Goal: Transaction & Acquisition: Purchase product/service

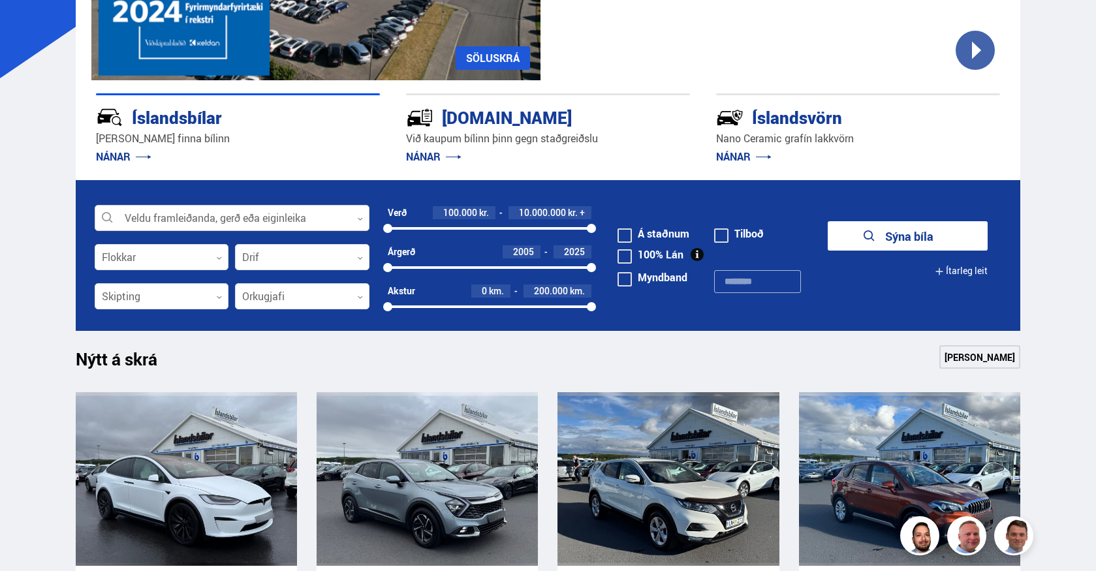
click at [360, 219] on icon at bounding box center [360, 219] width 6 height 6
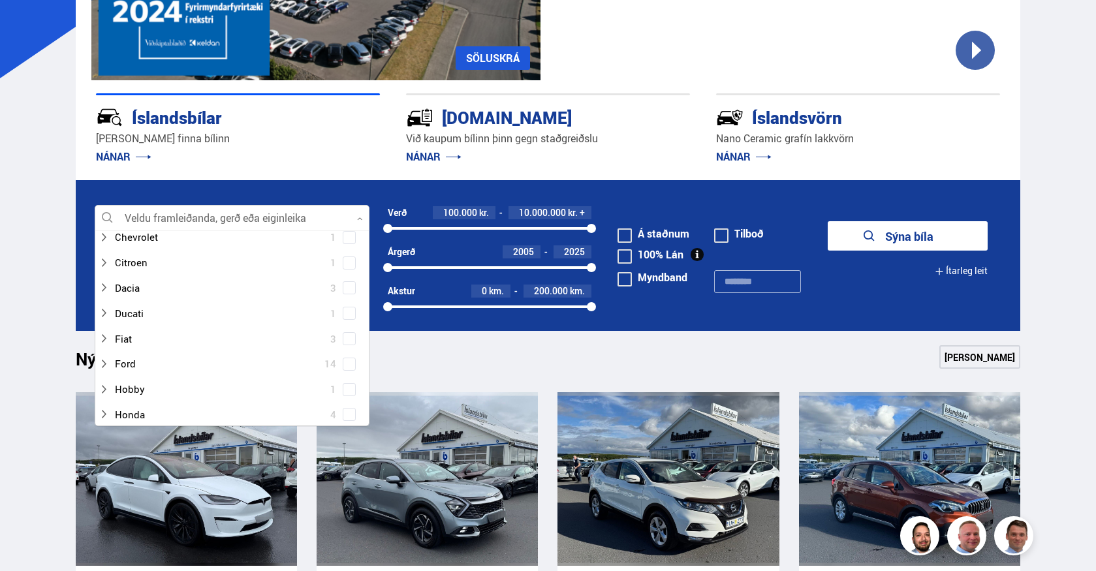
scroll to position [131, 0]
click at [129, 364] on div at bounding box center [219, 363] width 241 height 19
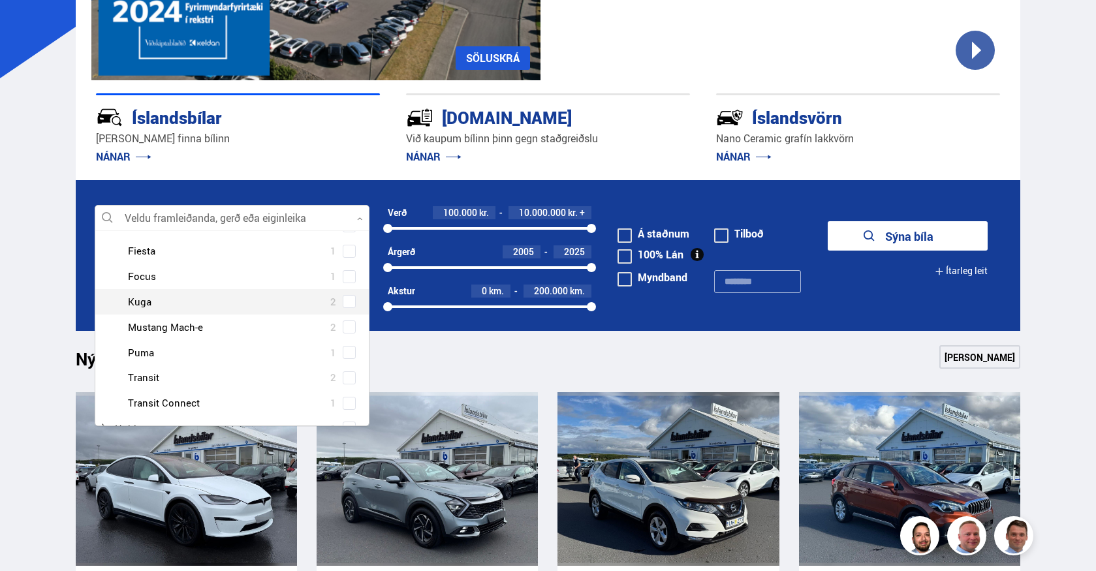
scroll to position [392, 0]
click at [188, 303] on div at bounding box center [245, 305] width 241 height 19
click at [193, 305] on div at bounding box center [245, 305] width 241 height 19
click at [185, 306] on div at bounding box center [245, 305] width 241 height 19
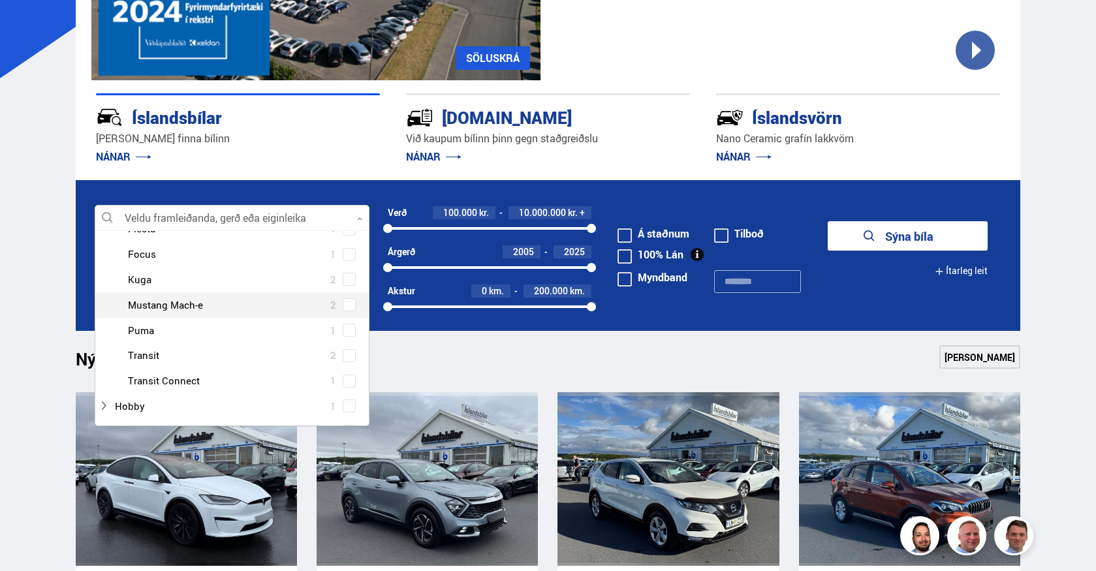
click at [185, 306] on div at bounding box center [245, 305] width 241 height 19
click at [347, 304] on span at bounding box center [349, 304] width 5 height 5
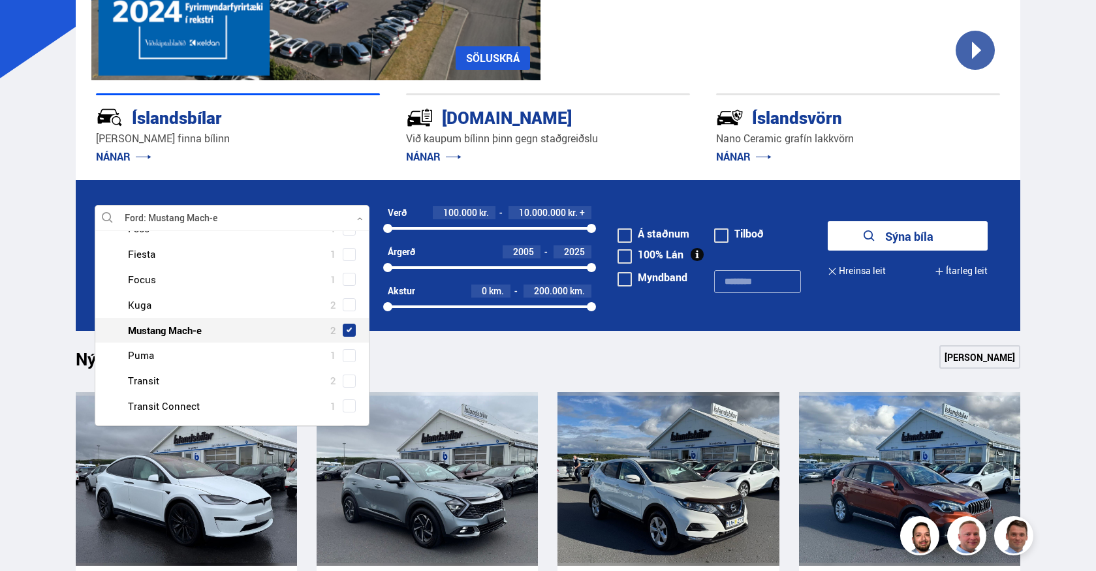
scroll to position [417, 0]
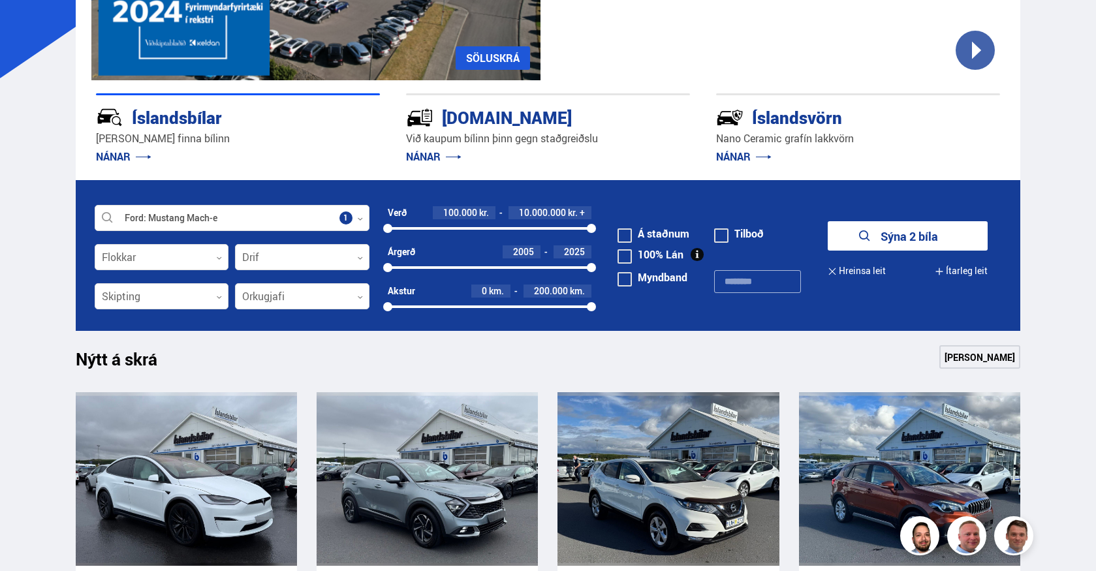
click at [891, 238] on button "Sýna 2 bíla" at bounding box center [908, 235] width 160 height 29
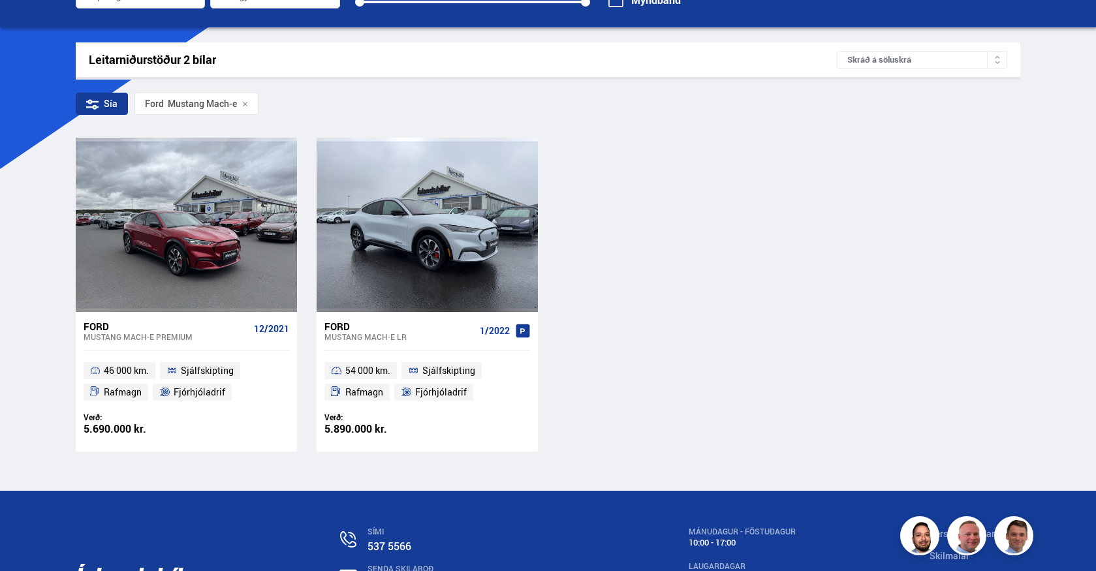
scroll to position [196, 0]
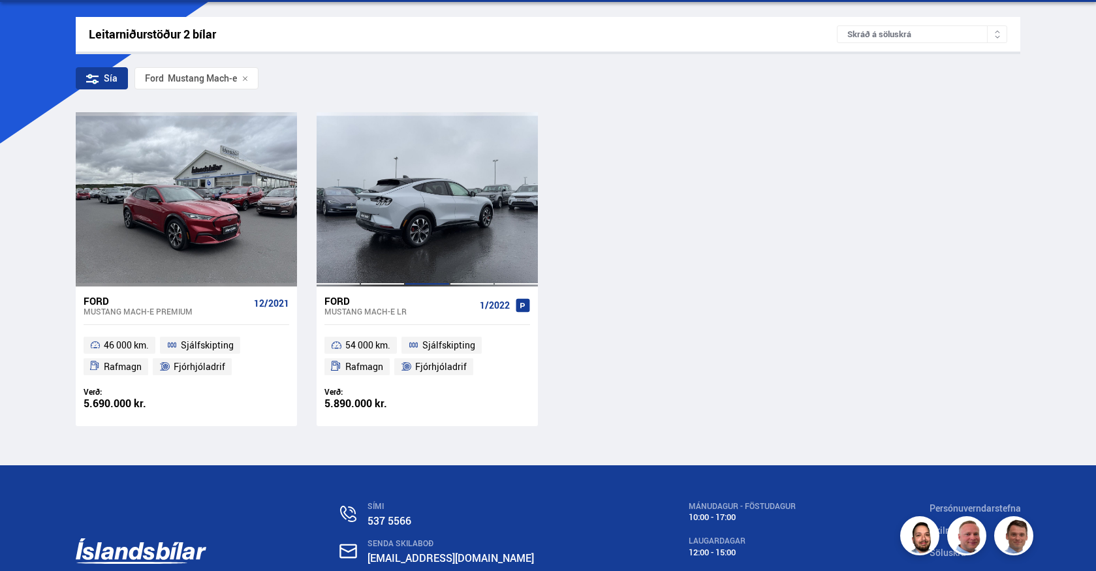
click at [417, 246] on div at bounding box center [427, 199] width 44 height 174
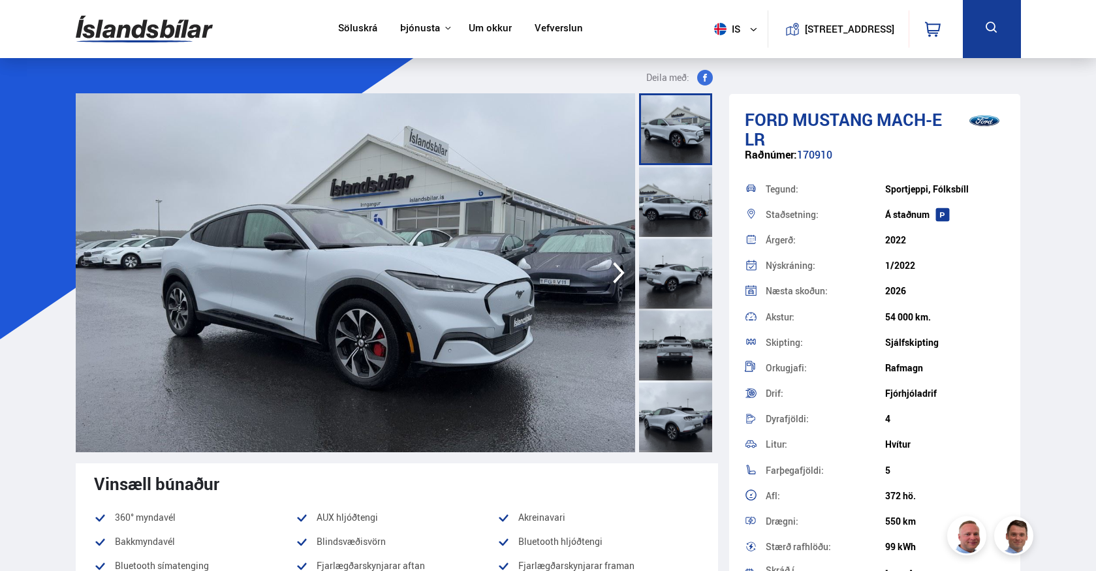
click at [558, 295] on img at bounding box center [356, 272] width 560 height 359
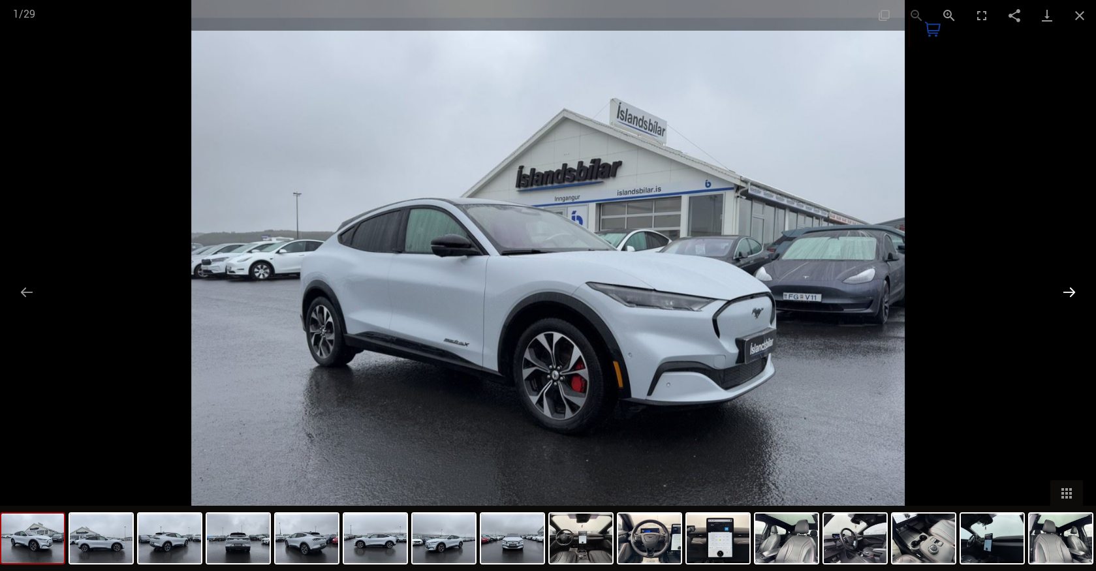
click at [1071, 288] on button "Next slide" at bounding box center [1069, 291] width 27 height 25
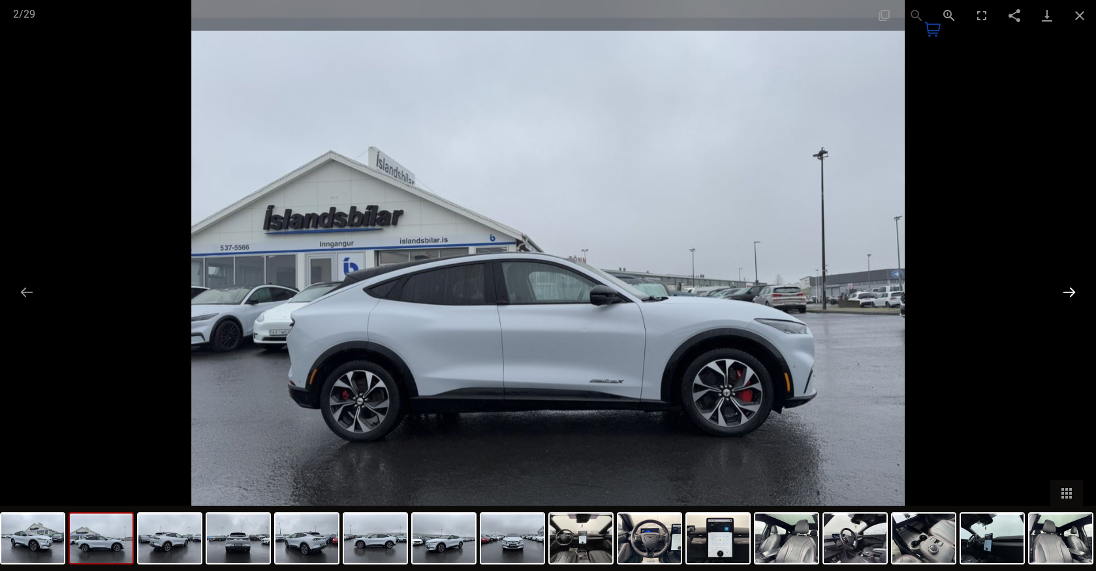
click at [1071, 288] on button "Next slide" at bounding box center [1069, 291] width 27 height 25
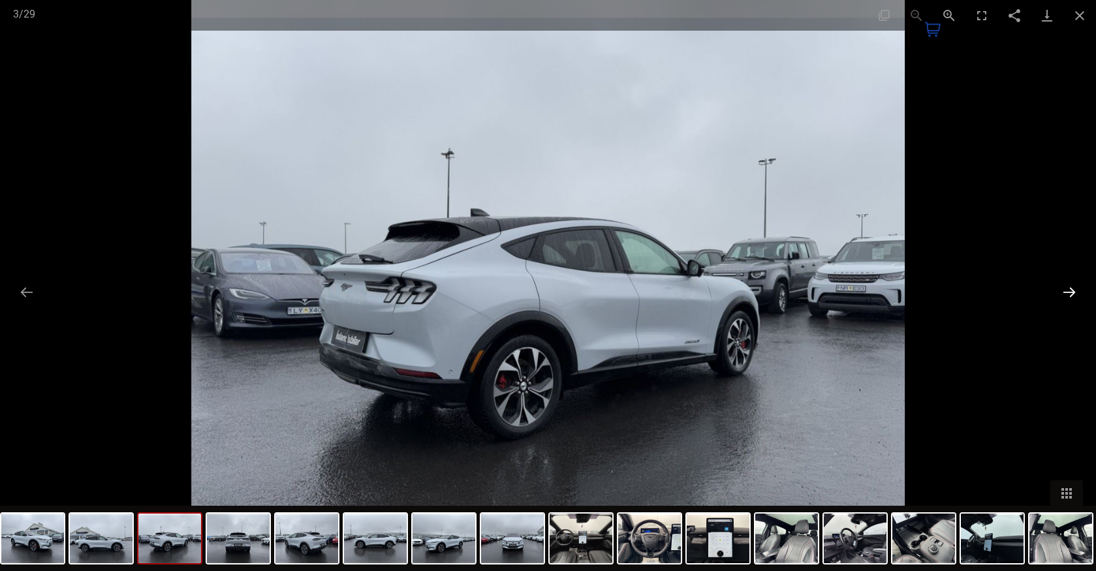
click at [1071, 288] on button "Next slide" at bounding box center [1069, 291] width 27 height 25
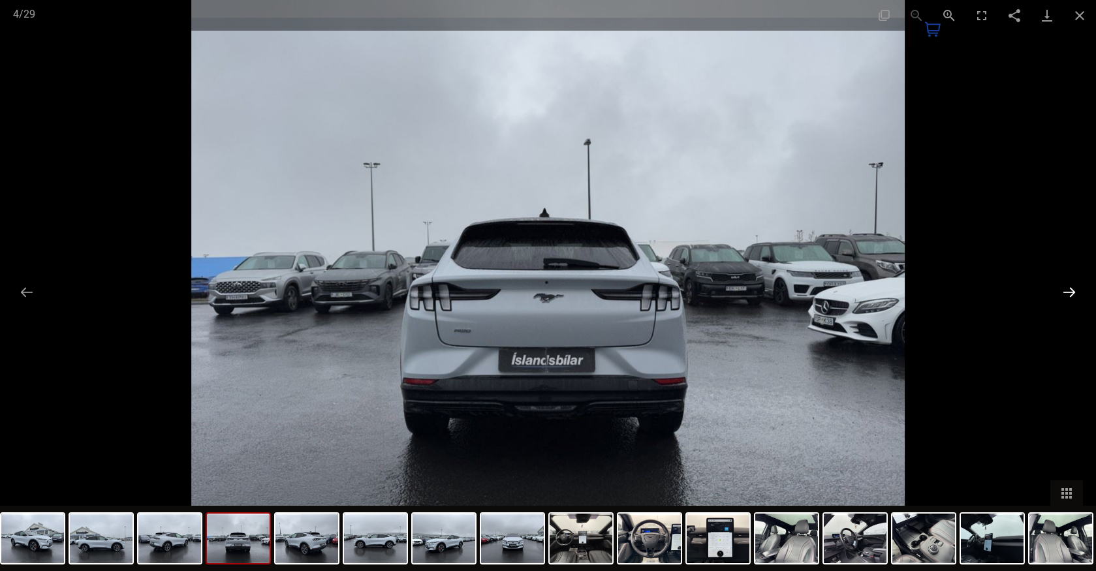
click at [1071, 288] on button "Next slide" at bounding box center [1069, 291] width 27 height 25
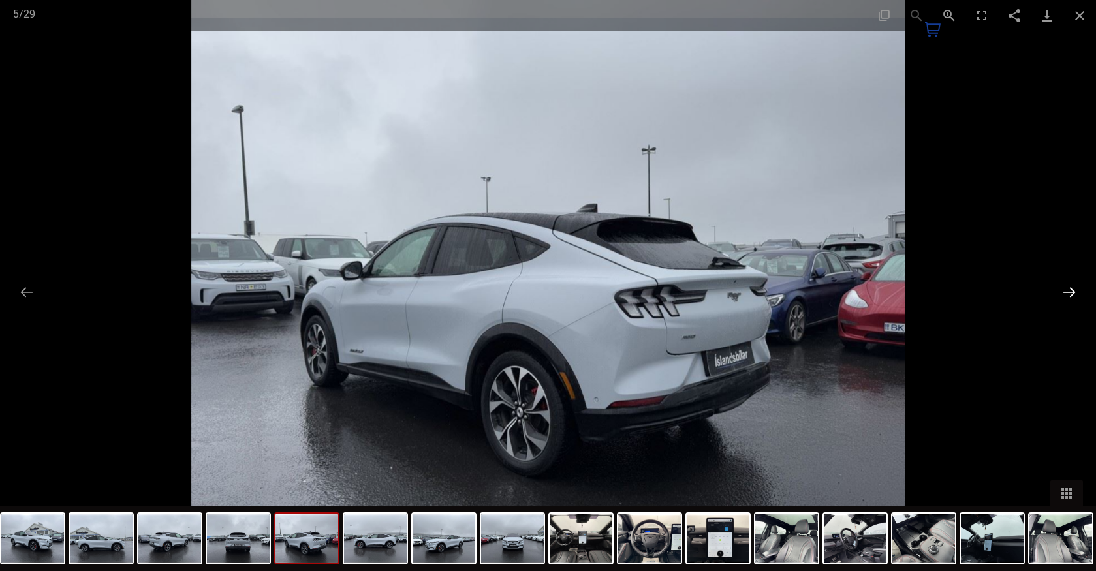
click at [1070, 288] on button "Next slide" at bounding box center [1069, 291] width 27 height 25
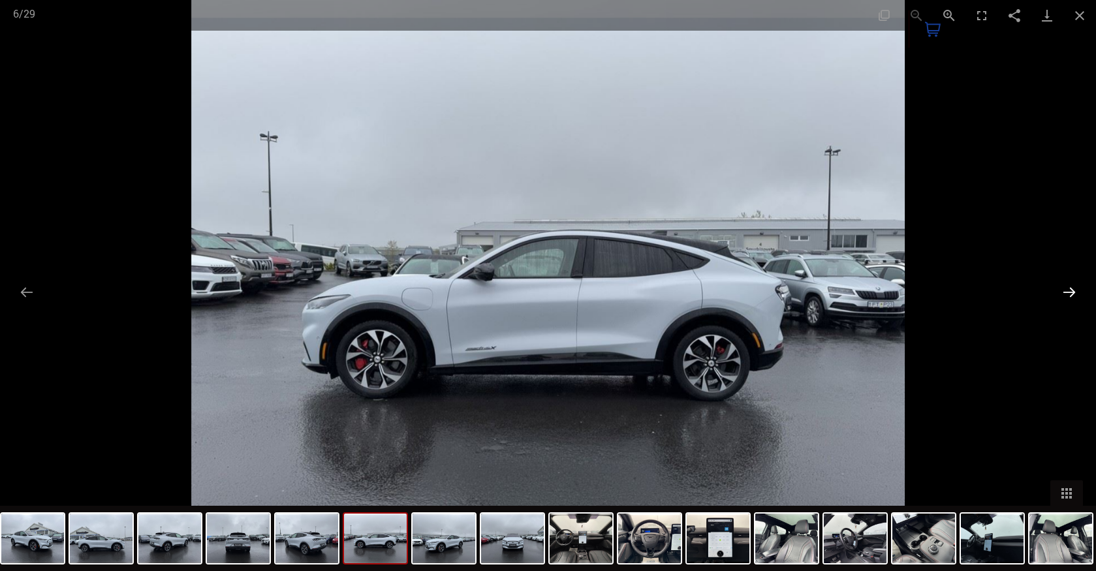
click at [1070, 288] on button "Next slide" at bounding box center [1069, 291] width 27 height 25
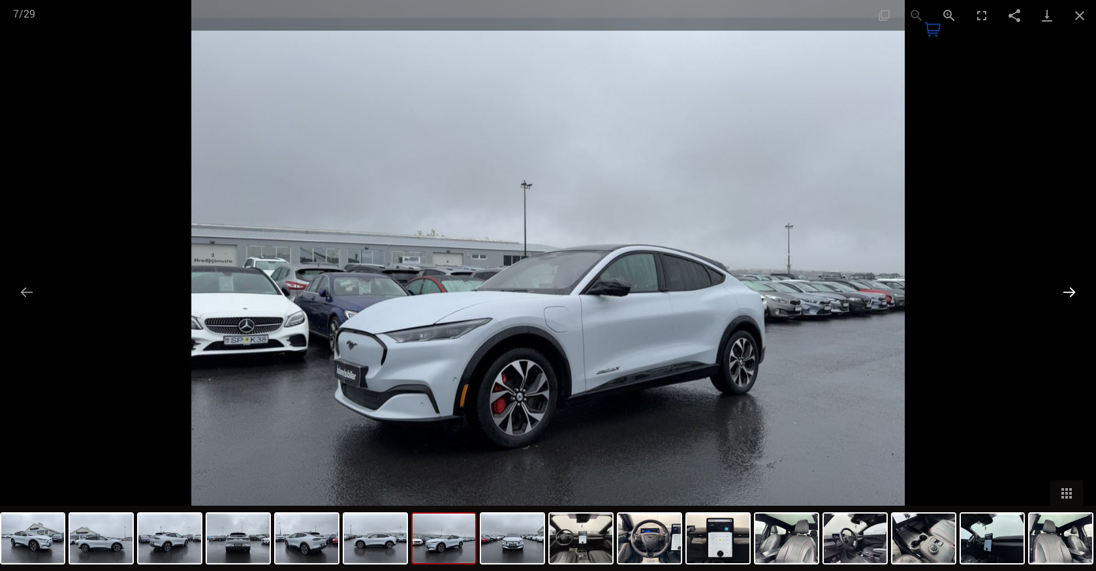
click at [1070, 288] on button "Next slide" at bounding box center [1069, 291] width 27 height 25
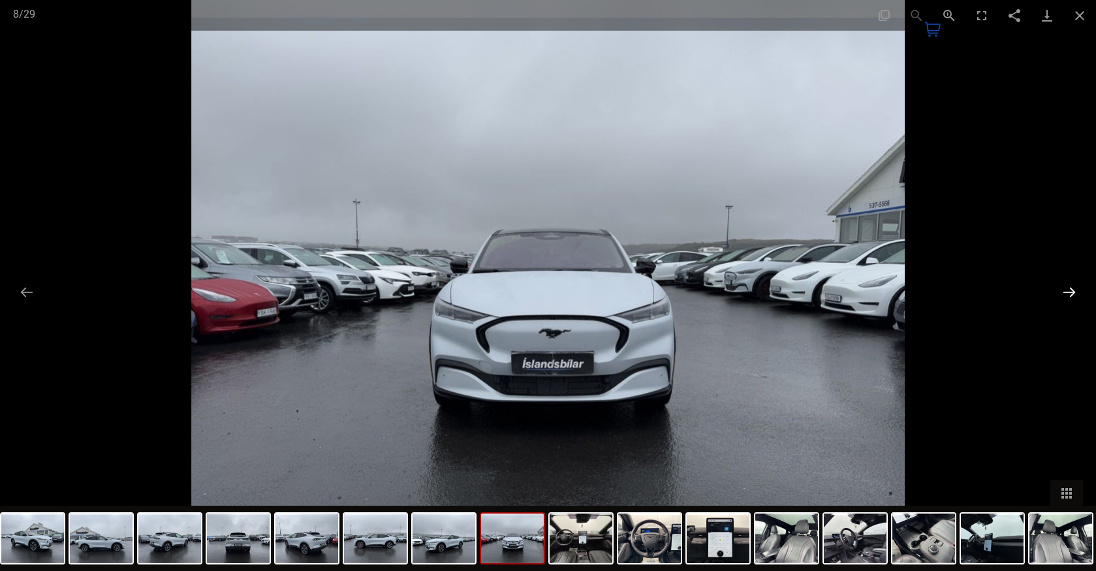
click at [1070, 288] on button "Next slide" at bounding box center [1069, 291] width 27 height 25
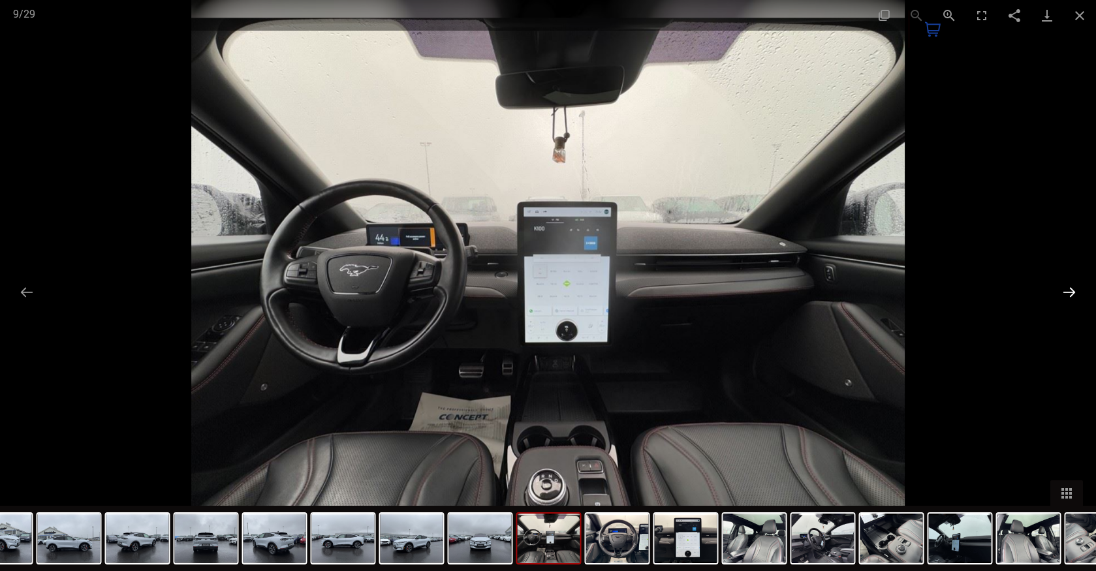
click at [1066, 289] on button "Next slide" at bounding box center [1069, 291] width 27 height 25
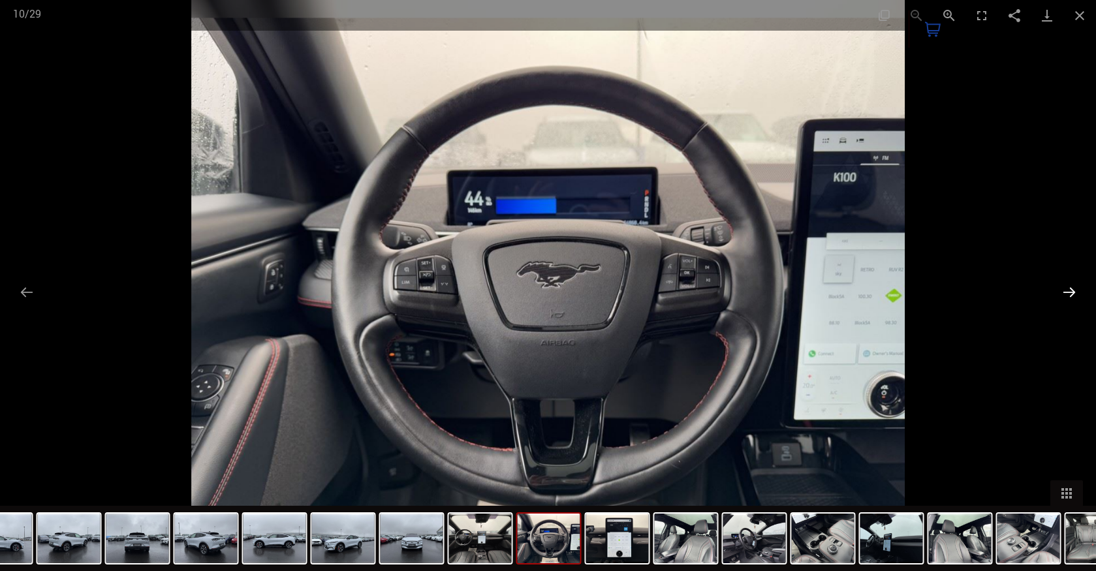
click at [1066, 289] on button "Next slide" at bounding box center [1069, 291] width 27 height 25
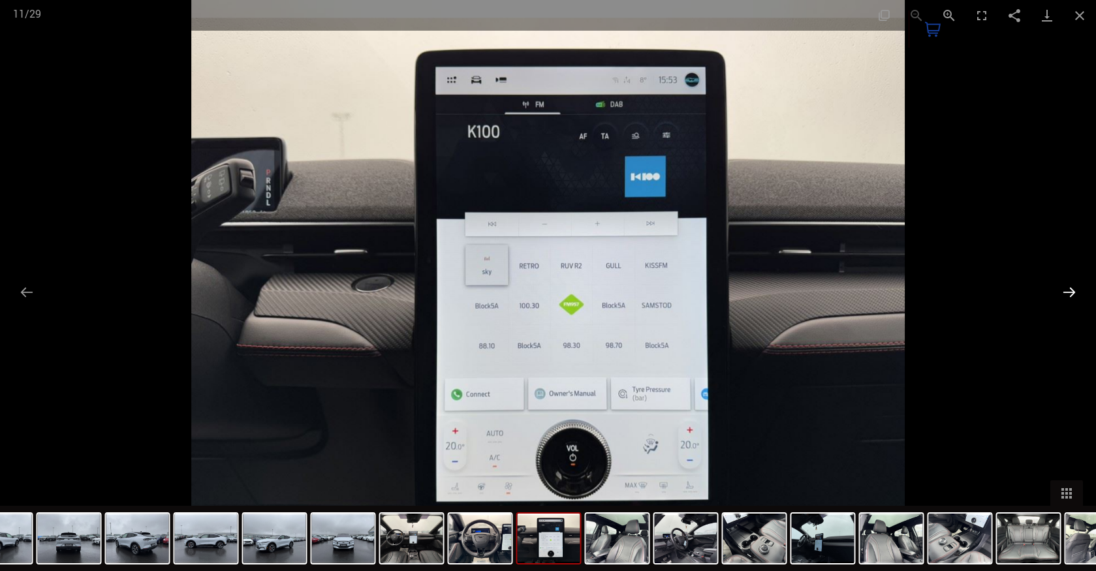
click at [1066, 289] on button "Next slide" at bounding box center [1069, 291] width 27 height 25
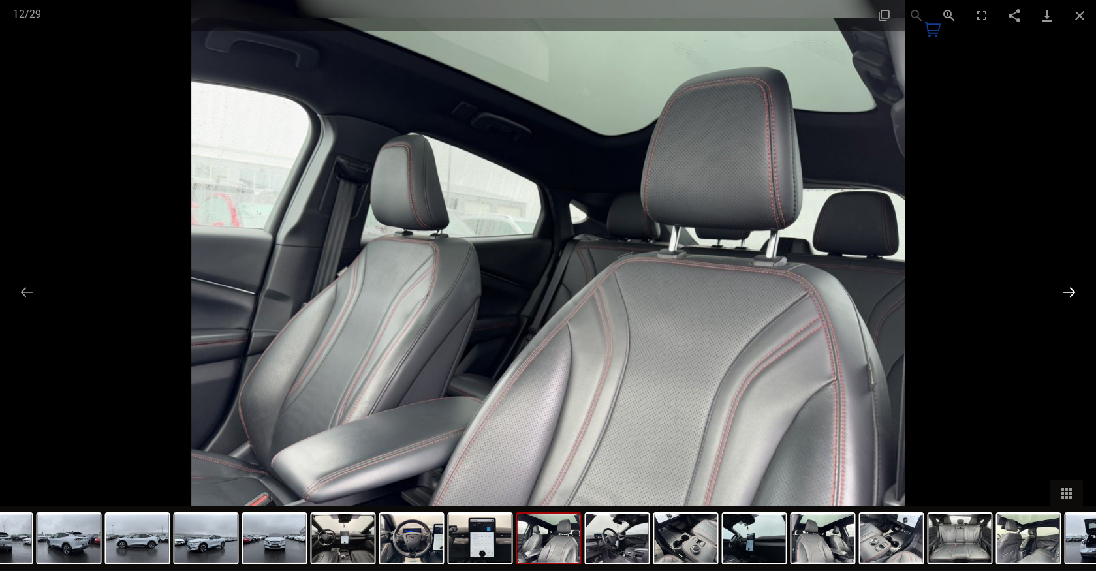
click at [1066, 289] on button "Next slide" at bounding box center [1069, 291] width 27 height 25
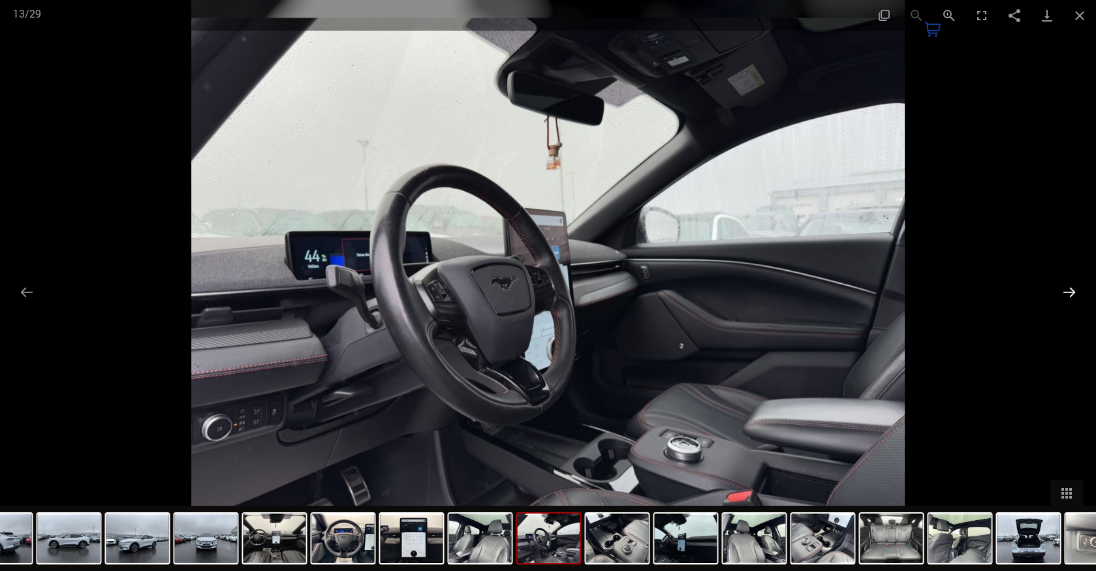
click at [1066, 289] on button "Next slide" at bounding box center [1069, 291] width 27 height 25
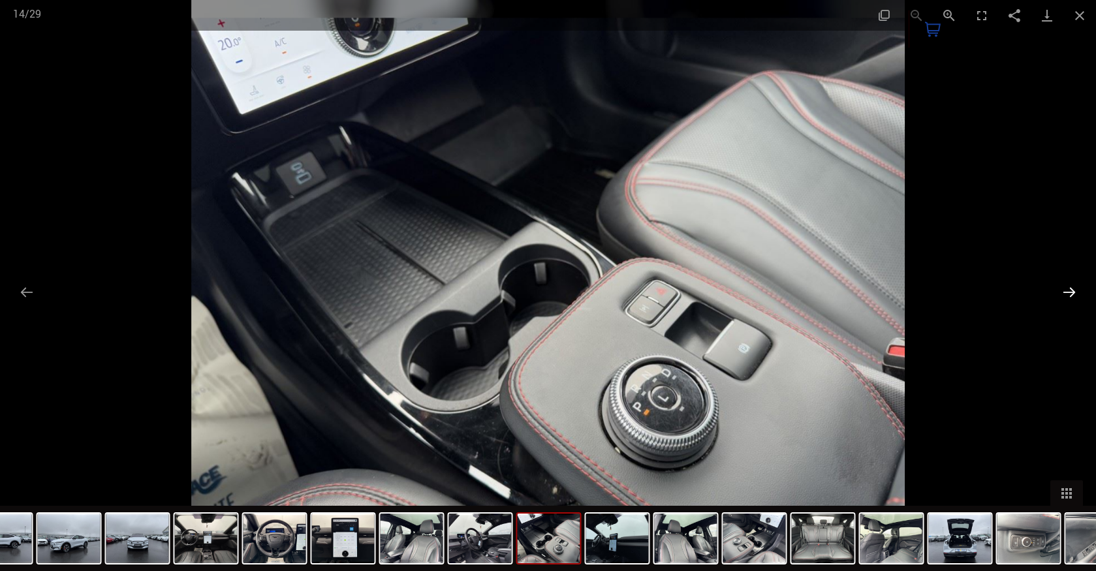
click at [1066, 289] on button "Next slide" at bounding box center [1069, 291] width 27 height 25
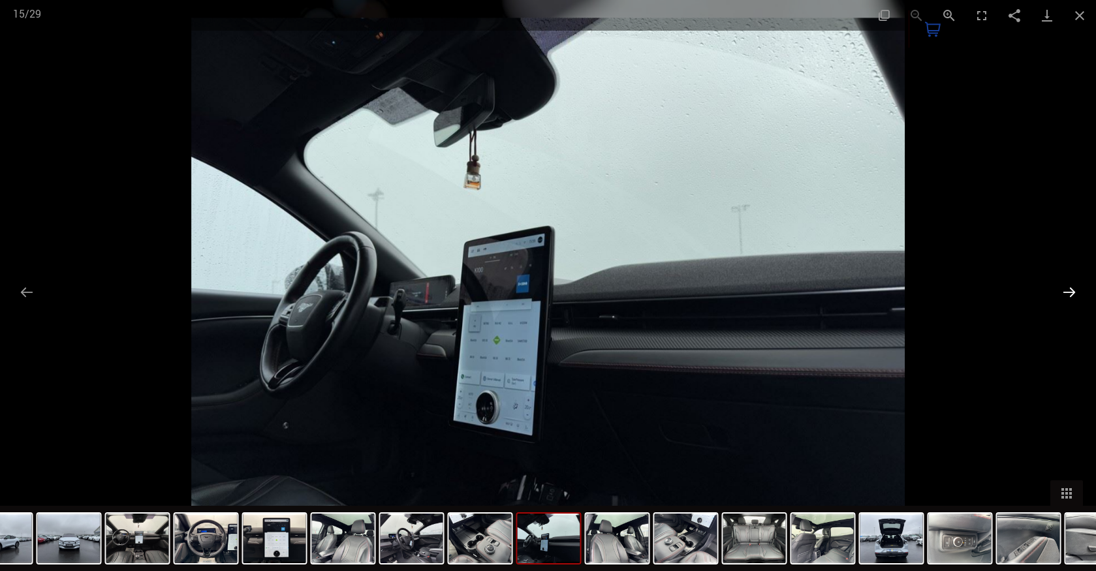
click at [1066, 289] on button "Next slide" at bounding box center [1069, 291] width 27 height 25
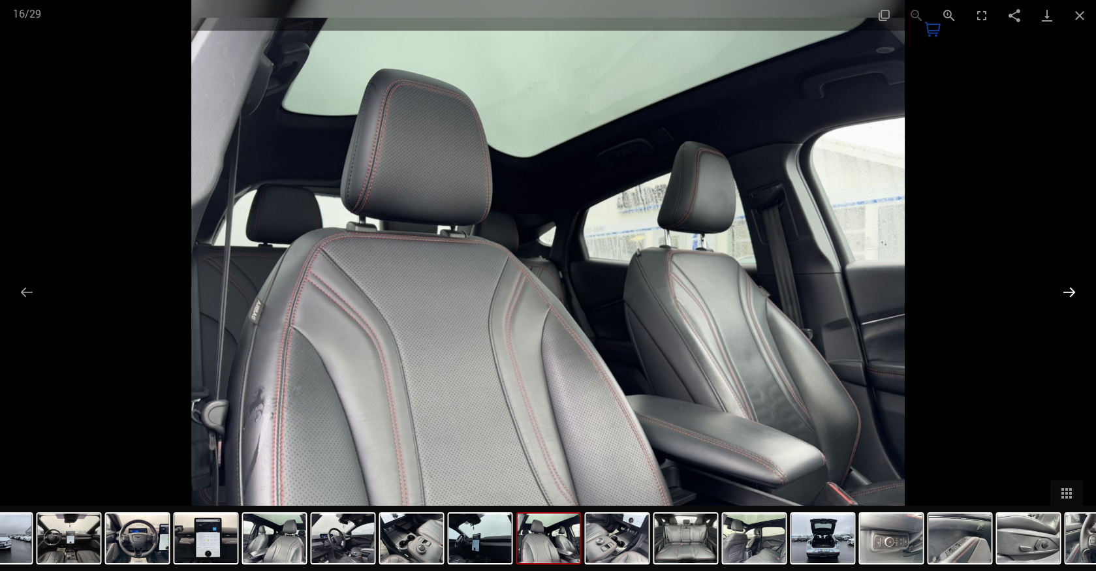
click at [1066, 289] on button "Next slide" at bounding box center [1069, 291] width 27 height 25
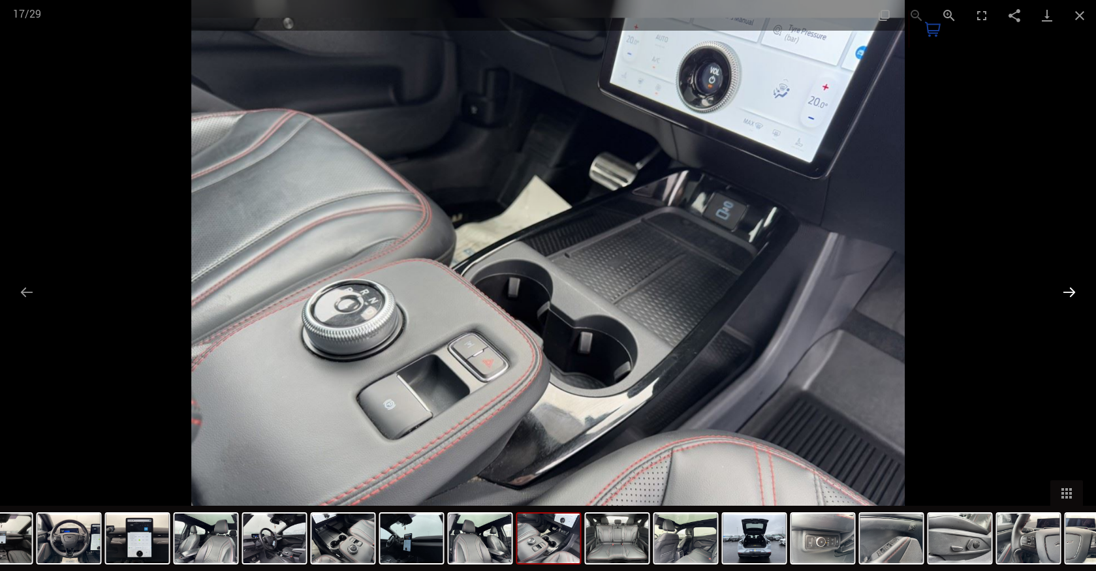
click at [1066, 289] on button "Next slide" at bounding box center [1069, 291] width 27 height 25
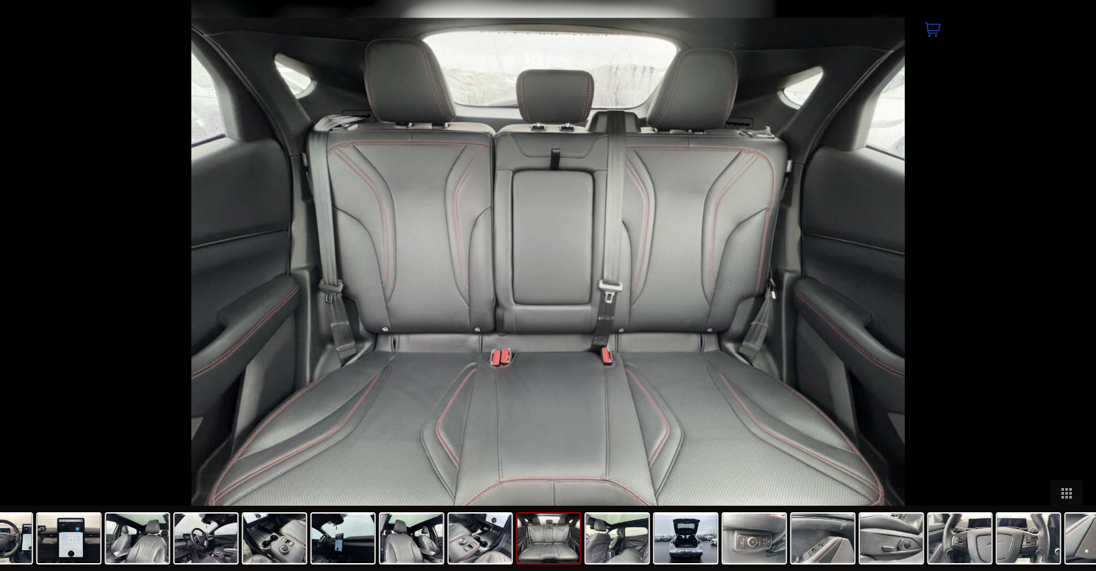
click at [1066, 289] on button "Next slide" at bounding box center [1075, 291] width 27 height 25
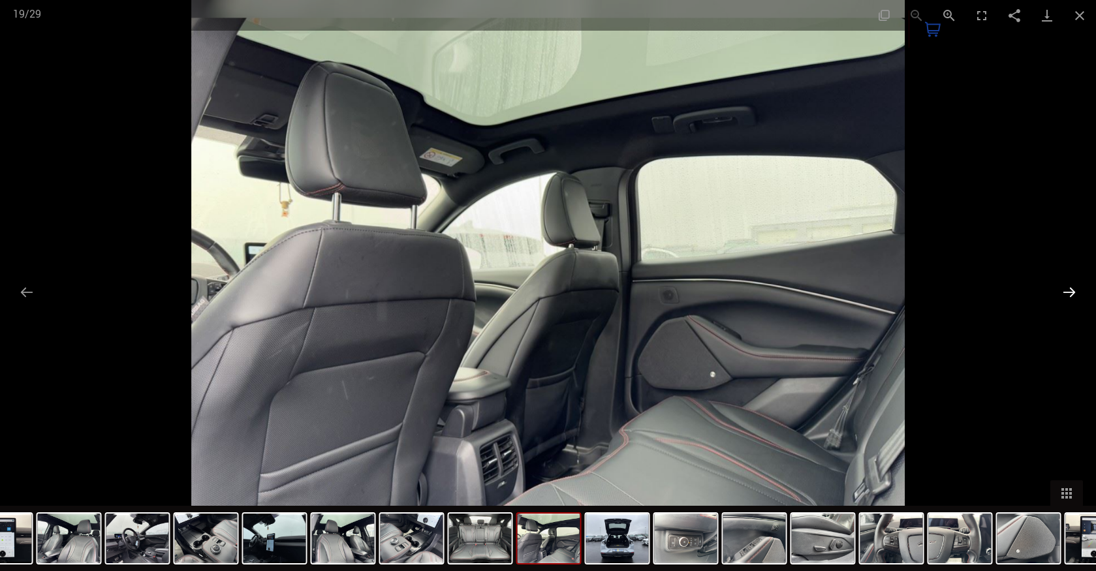
click at [1066, 289] on button "Next slide" at bounding box center [1069, 291] width 27 height 25
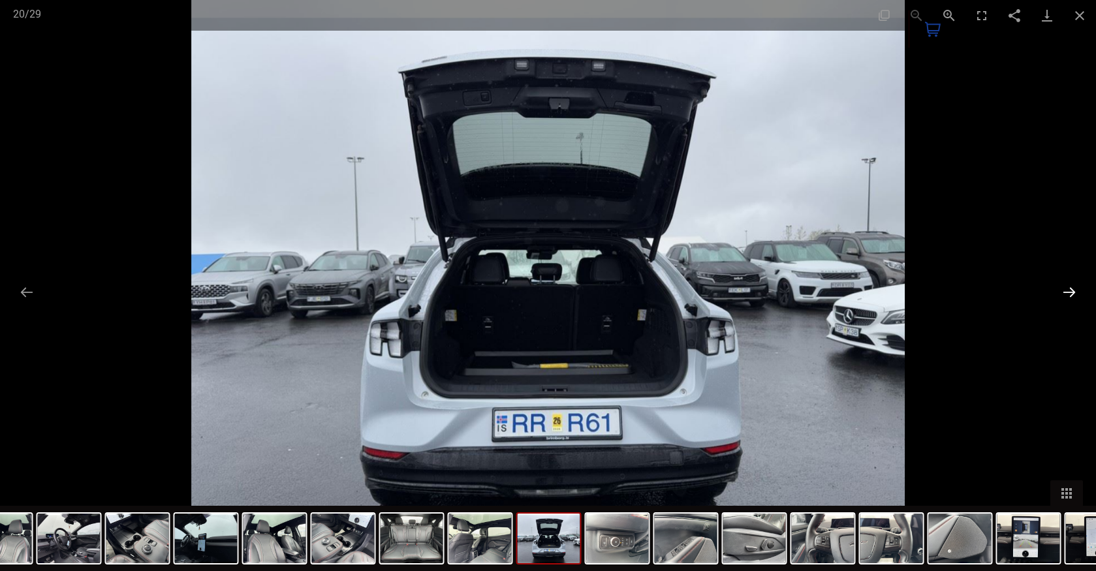
click at [1063, 293] on button "Next slide" at bounding box center [1069, 291] width 27 height 25
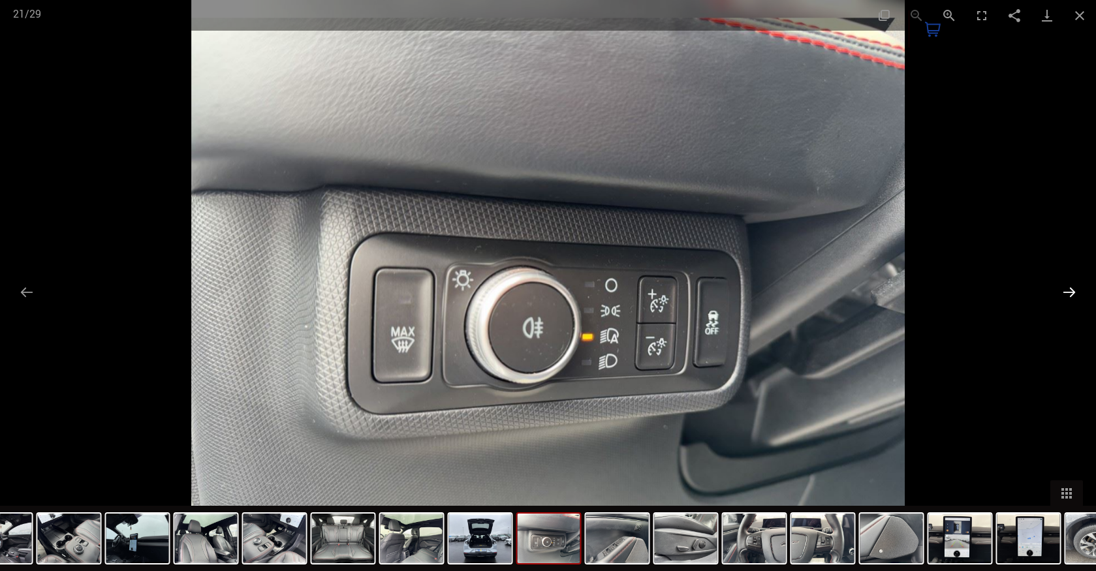
click at [1063, 292] on button "Next slide" at bounding box center [1069, 291] width 27 height 25
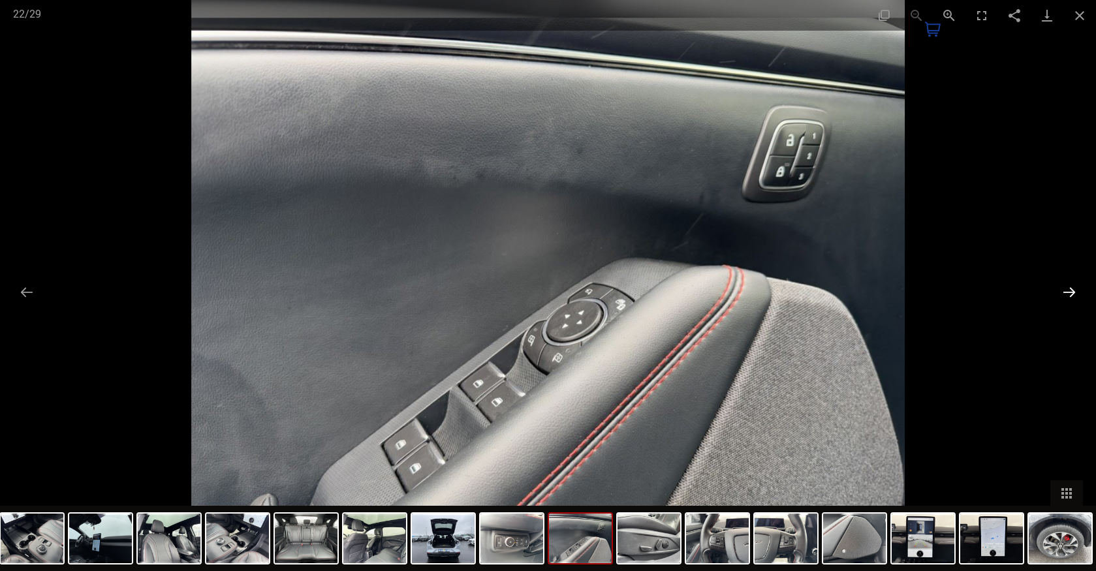
click at [1063, 292] on button "Next slide" at bounding box center [1069, 291] width 27 height 25
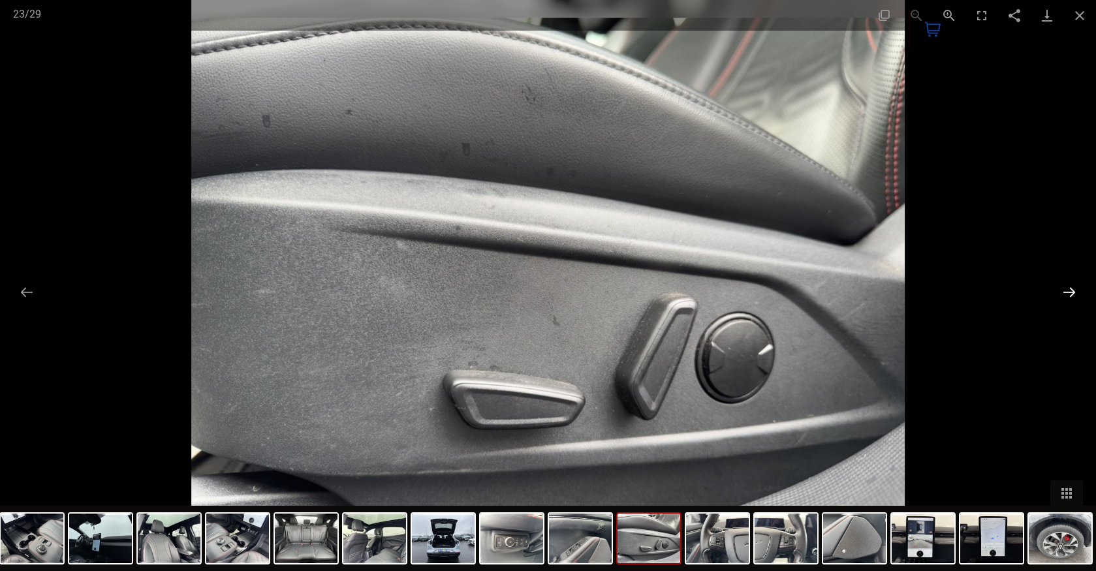
click at [1063, 292] on button "Next slide" at bounding box center [1069, 291] width 27 height 25
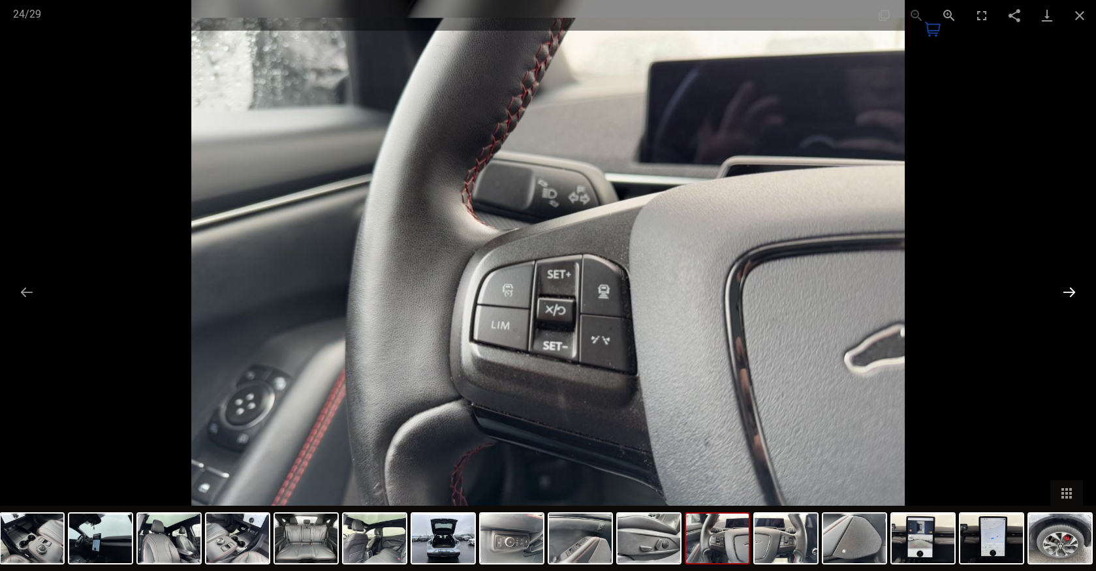
click at [1062, 292] on button "Next slide" at bounding box center [1069, 291] width 27 height 25
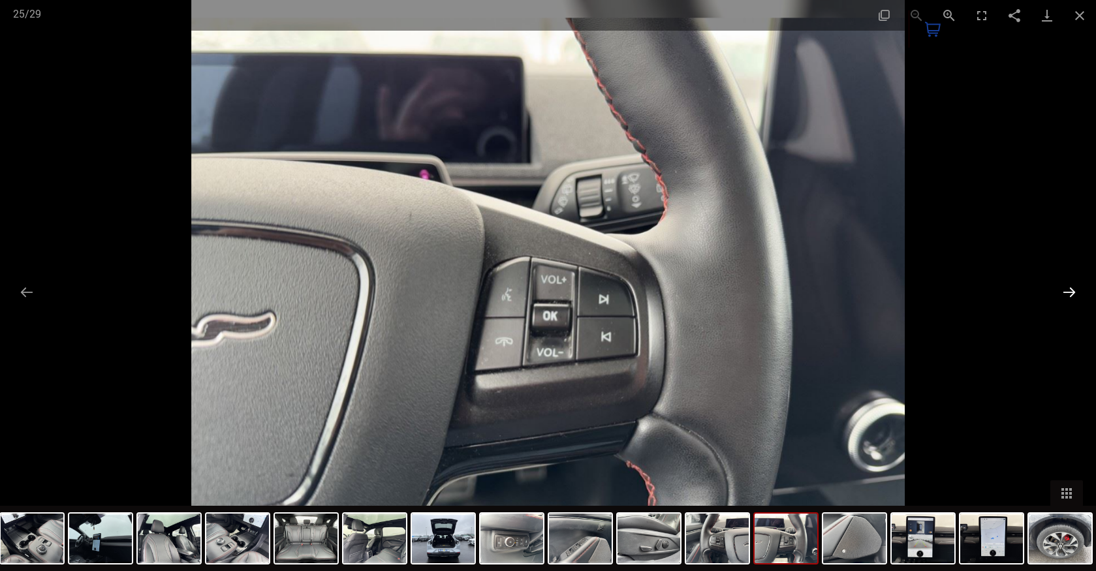
click at [1062, 292] on button "Next slide" at bounding box center [1069, 291] width 27 height 25
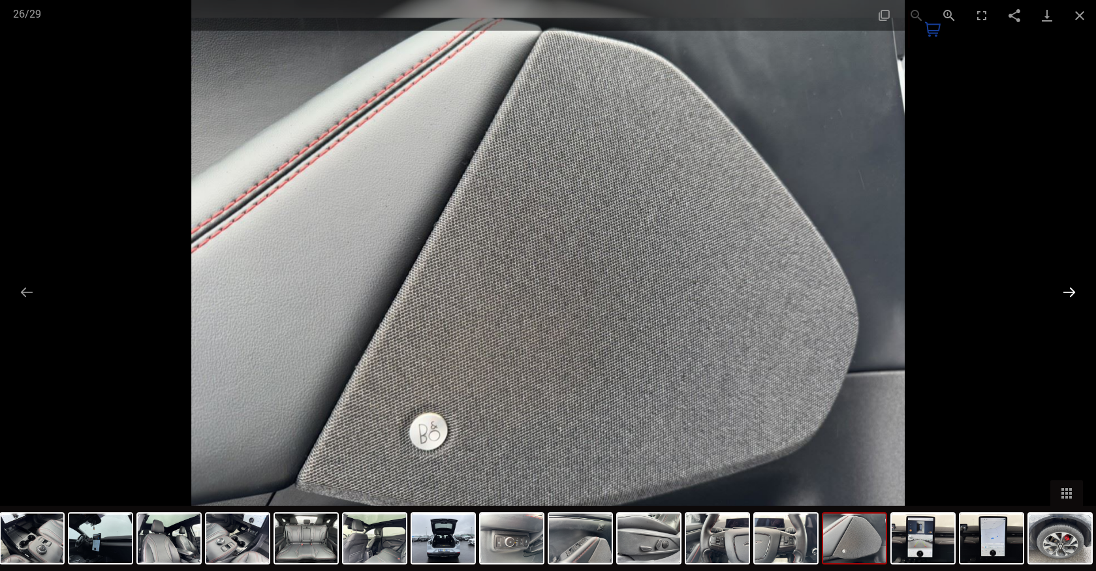
click at [1062, 292] on button "Next slide" at bounding box center [1069, 291] width 27 height 25
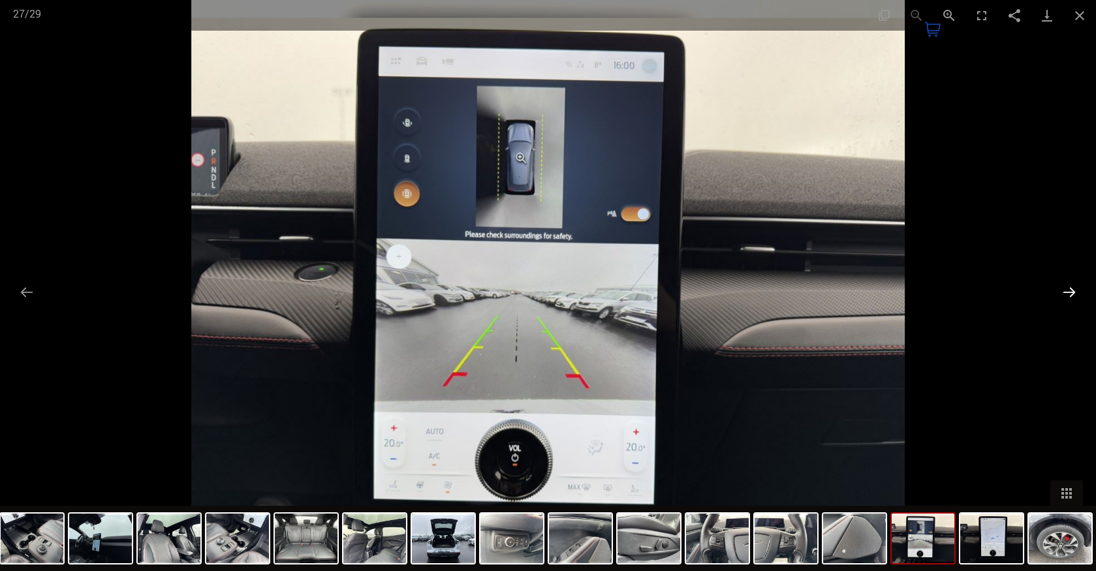
click at [1062, 292] on button "Next slide" at bounding box center [1069, 291] width 27 height 25
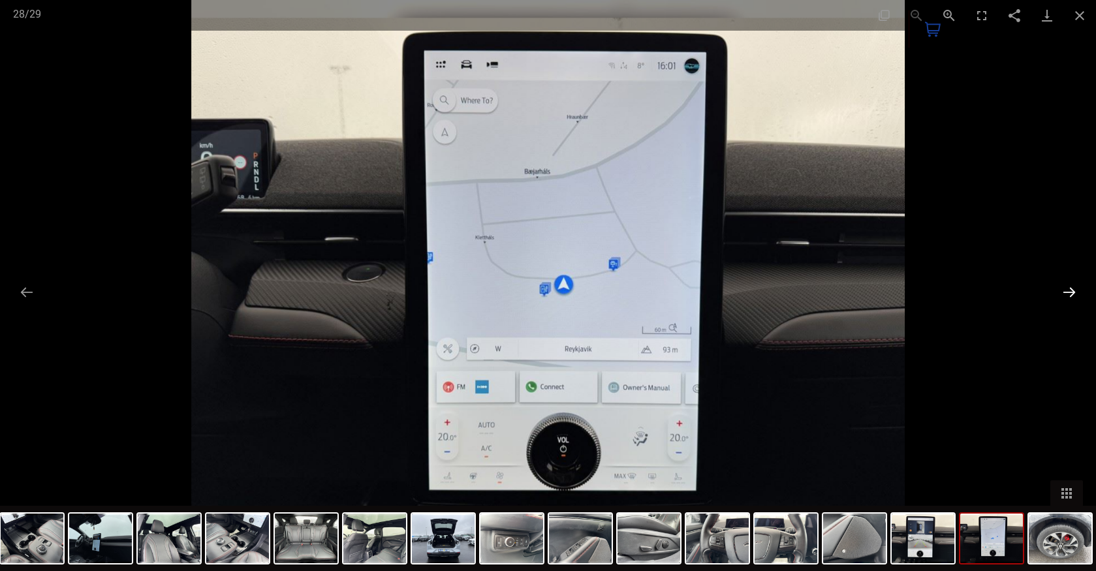
click at [1062, 292] on button "Next slide" at bounding box center [1069, 291] width 27 height 25
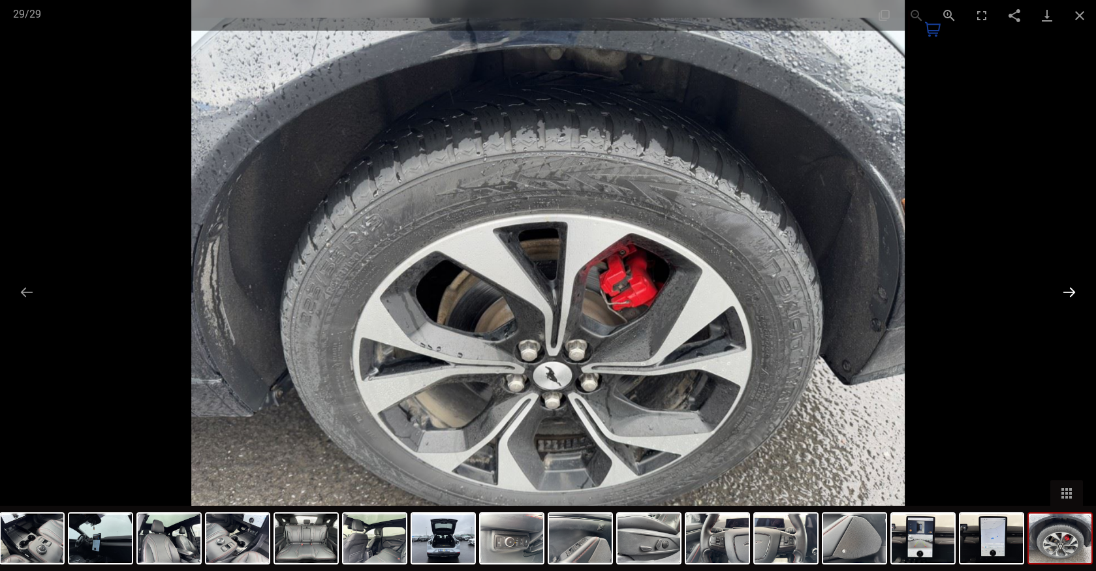
click at [1062, 292] on button "Next slide" at bounding box center [1069, 291] width 27 height 25
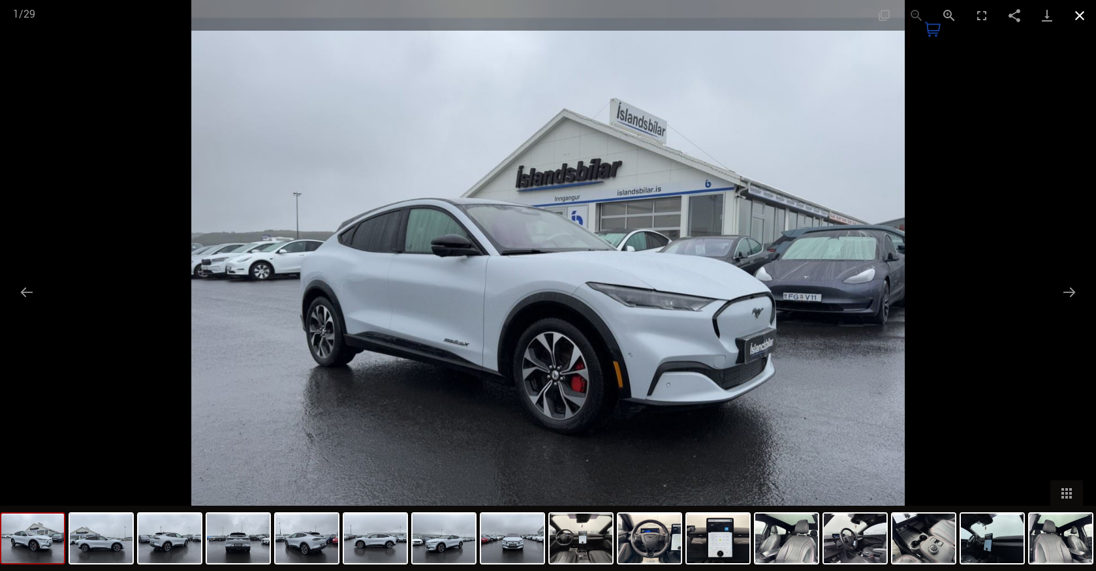
click at [1077, 12] on button "Close gallery" at bounding box center [1080, 15] width 33 height 31
